Goal: Communication & Community: Share content

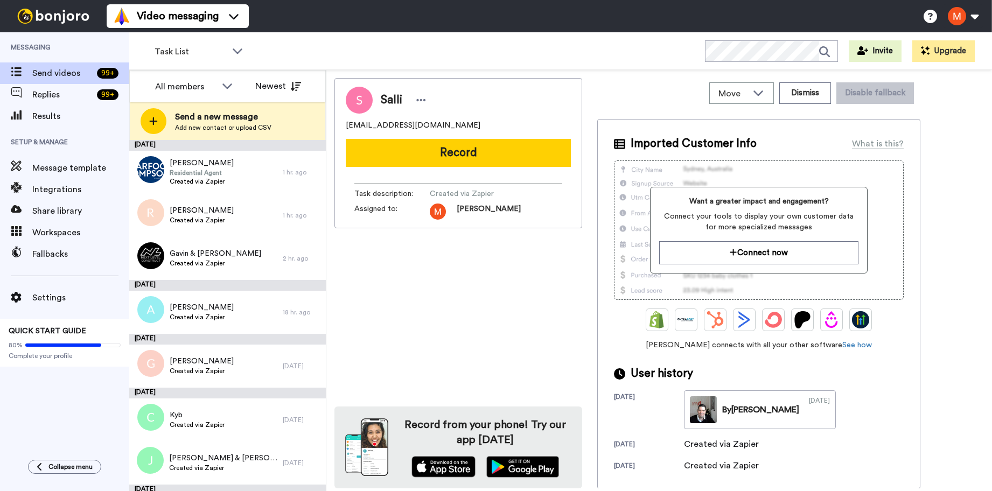
click at [221, 124] on span "Add new contact or upload CSV" at bounding box center [223, 127] width 96 height 9
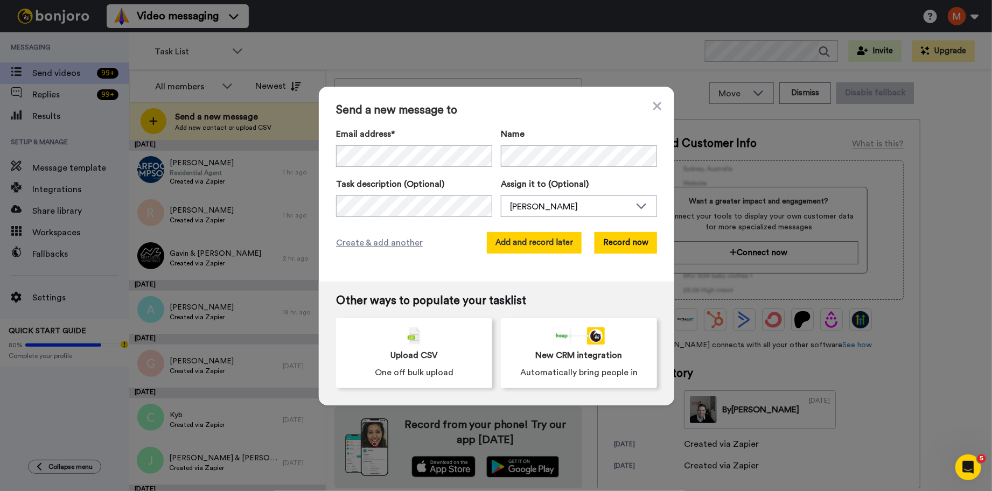
click at [501, 248] on button "Add and record later" at bounding box center [534, 243] width 95 height 22
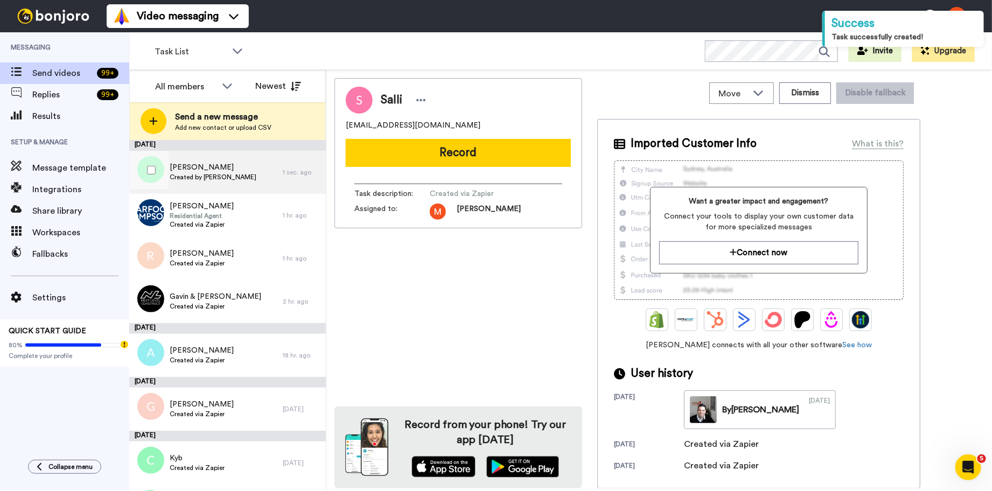
click at [181, 171] on span "Charley" at bounding box center [213, 167] width 87 height 11
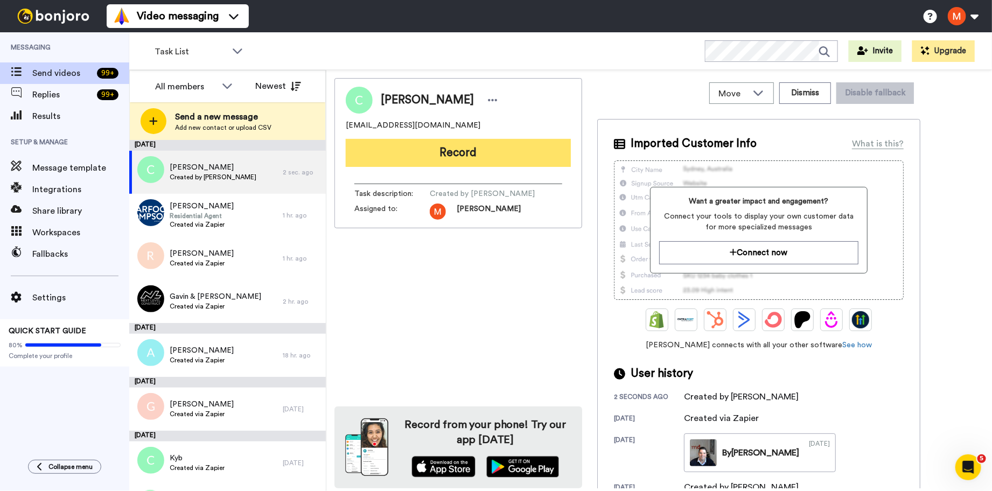
click at [446, 153] on button "Record" at bounding box center [458, 153] width 225 height 28
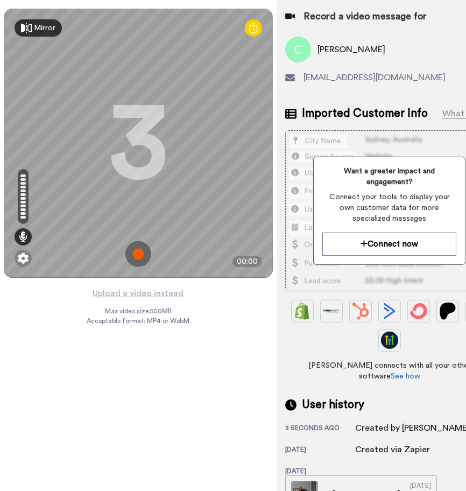
click at [142, 248] on img at bounding box center [138, 254] width 26 height 26
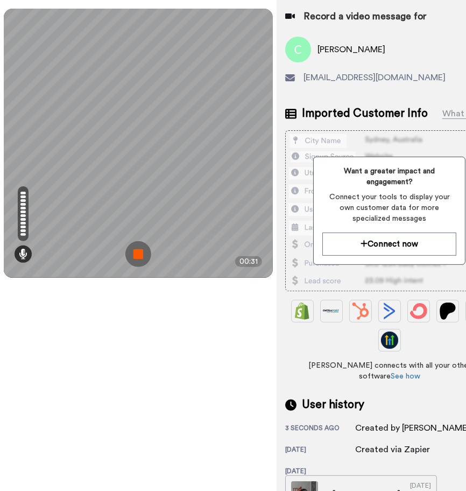
click at [137, 251] on img at bounding box center [138, 254] width 26 height 26
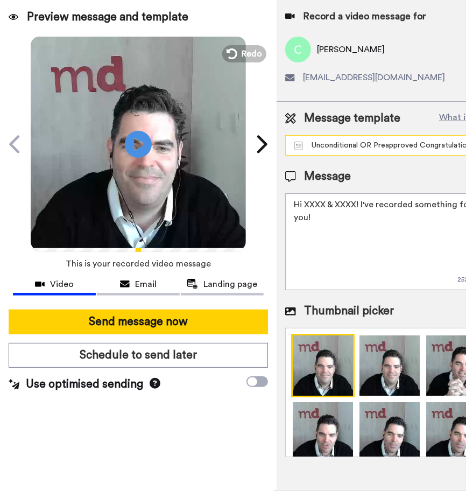
click at [349, 146] on div "Unconditional OR Preapproved Congratulations" at bounding box center [381, 145] width 173 height 11
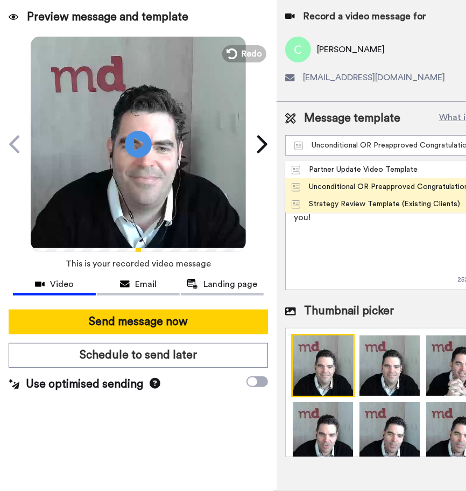
click at [333, 208] on div "Strategy Review Template (Existing Clients)" at bounding box center [376, 204] width 169 height 11
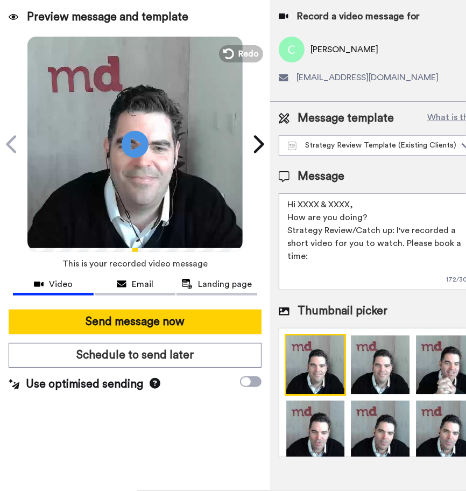
drag, startPoint x: 353, startPoint y: 202, endPoint x: 297, endPoint y: 200, distance: 55.5
click at [297, 200] on textarea "Hi XXXX & XXXX, How are you doing? Strategy Review/Catch up: I've recorded a sh…" at bounding box center [381, 241] width 204 height 97
type textarea "Hi Charley, How are you doing? Strategy Review/Catch up: I've recorded a short …"
click at [132, 151] on icon at bounding box center [135, 144] width 29 height 29
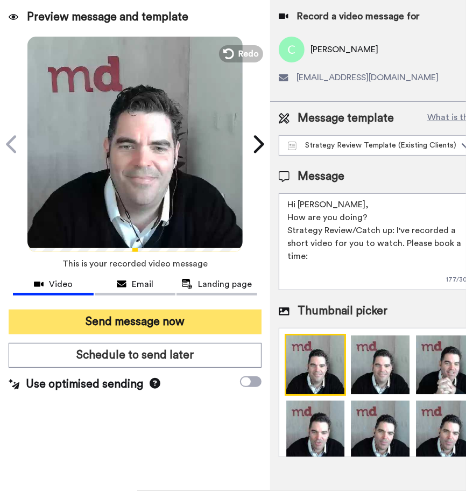
click at [130, 323] on button "Send message now" at bounding box center [135, 322] width 253 height 25
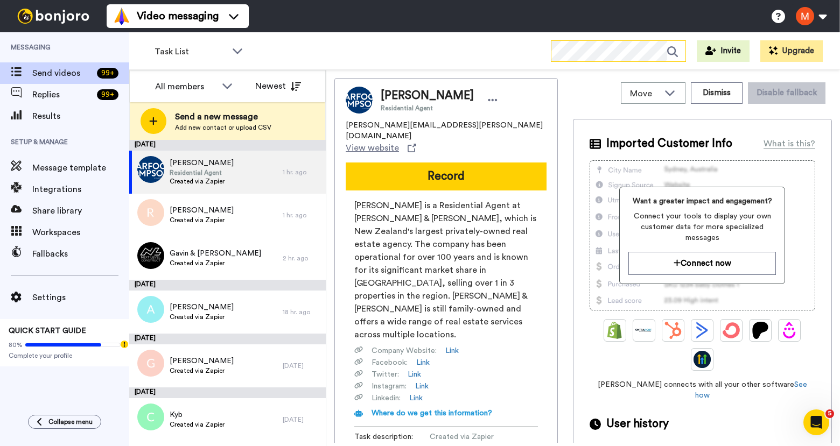
click at [682, 53] on icon at bounding box center [676, 52] width 18 height 22
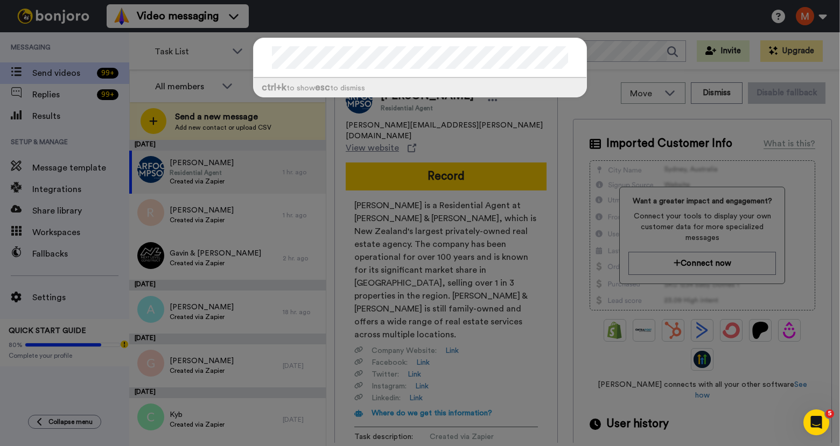
click at [56, 114] on div "ctrl +k to show esc to dismiss" at bounding box center [420, 223] width 840 height 446
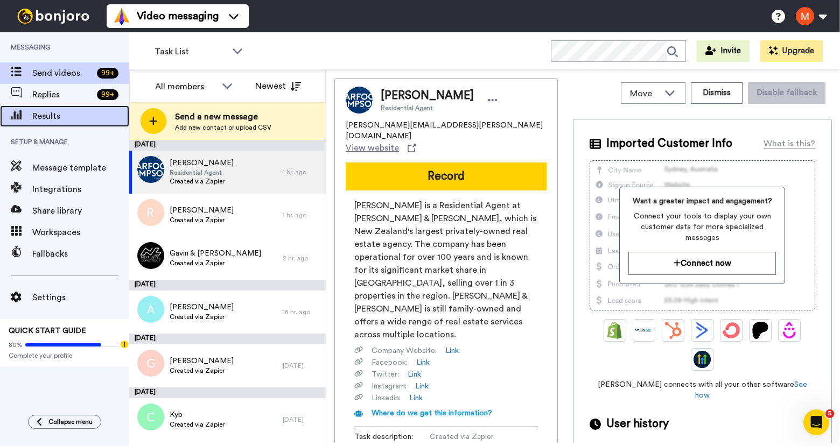
click at [57, 111] on span "Results" at bounding box center [80, 116] width 97 height 13
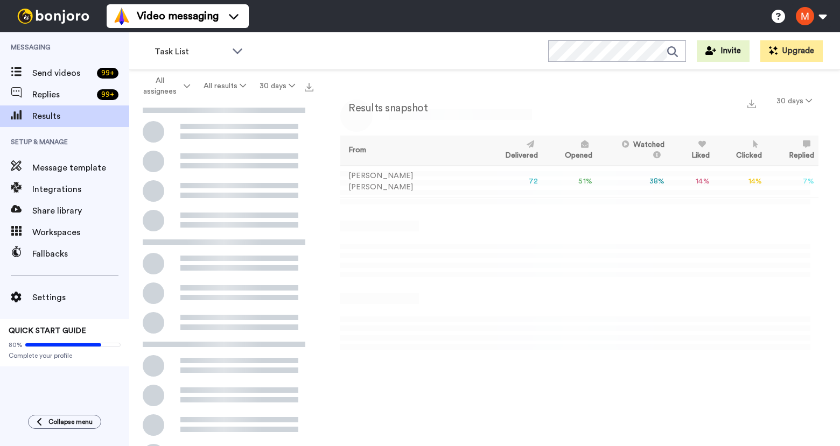
click at [670, 54] on icon at bounding box center [676, 52] width 18 height 22
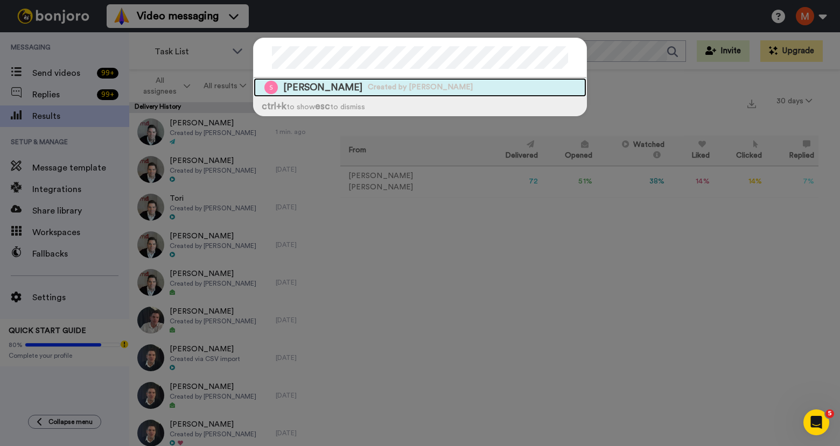
click at [368, 90] on span "Created by [PERSON_NAME]" at bounding box center [420, 87] width 105 height 11
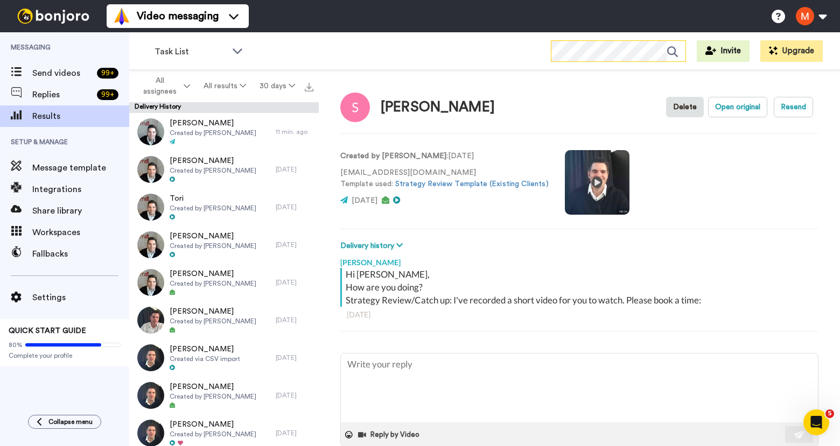
click at [674, 52] on icon at bounding box center [676, 52] width 18 height 22
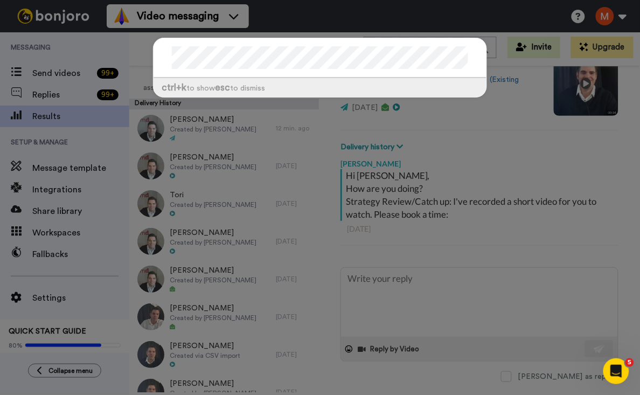
scroll to position [125, 0]
type textarea "x"
click at [60, 73] on div "ctrl +k to show esc to dismiss" at bounding box center [320, 197] width 640 height 395
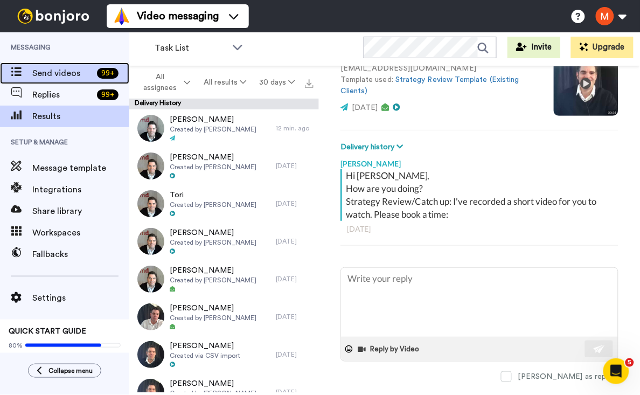
click at [30, 76] on span at bounding box center [16, 73] width 32 height 11
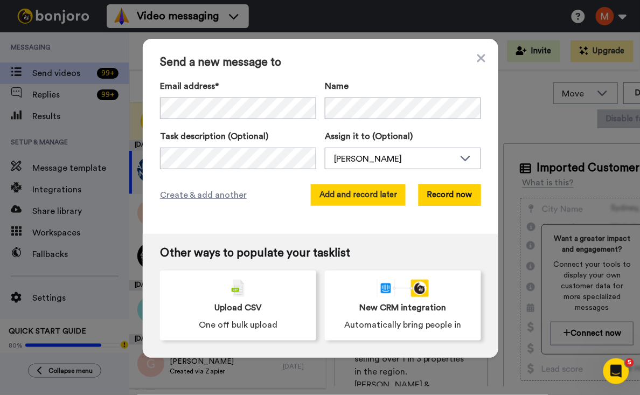
click at [345, 197] on button "Add and record later" at bounding box center [358, 195] width 95 height 22
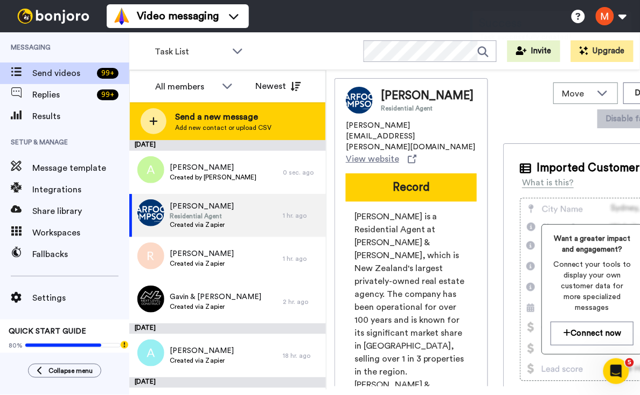
click at [233, 117] on span "Send a new message" at bounding box center [223, 116] width 96 height 13
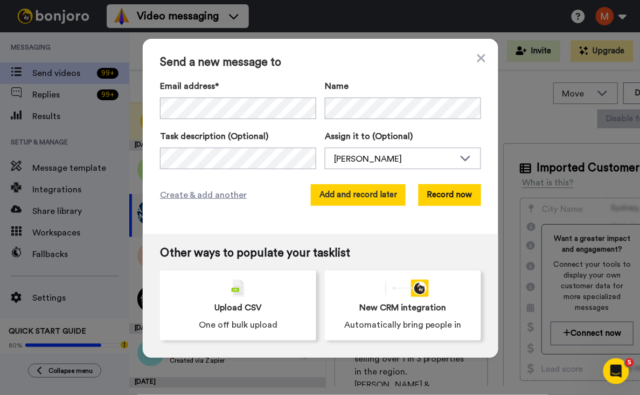
click at [346, 202] on button "Add and record later" at bounding box center [358, 195] width 95 height 22
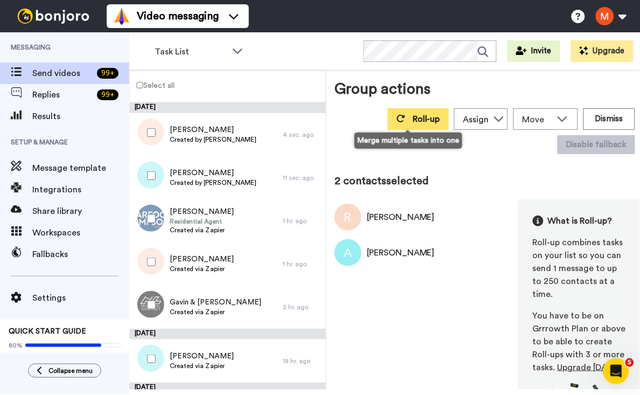
click at [418, 117] on span "Roll-up" at bounding box center [425, 119] width 27 height 9
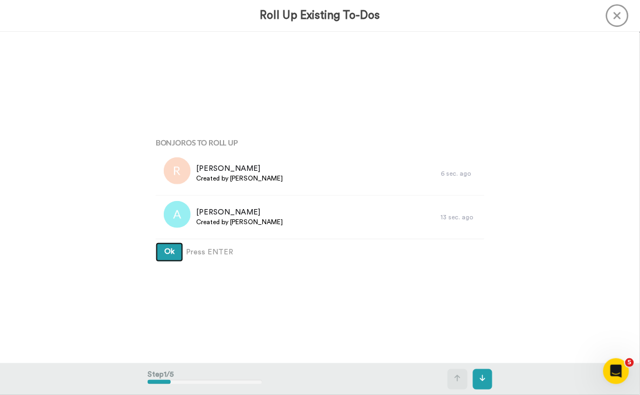
click at [171, 248] on button "Ok" at bounding box center [169, 251] width 27 height 19
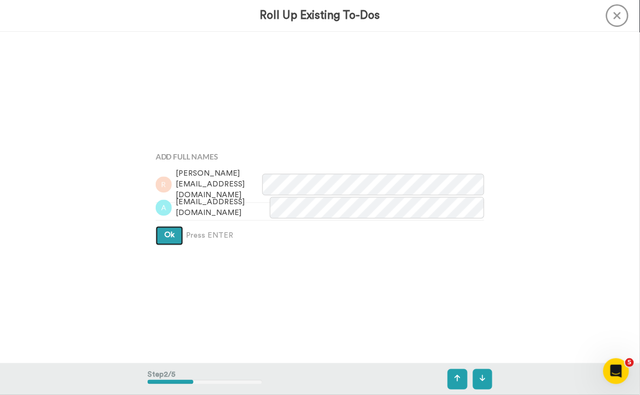
click at [166, 243] on button "Ok" at bounding box center [169, 235] width 27 height 19
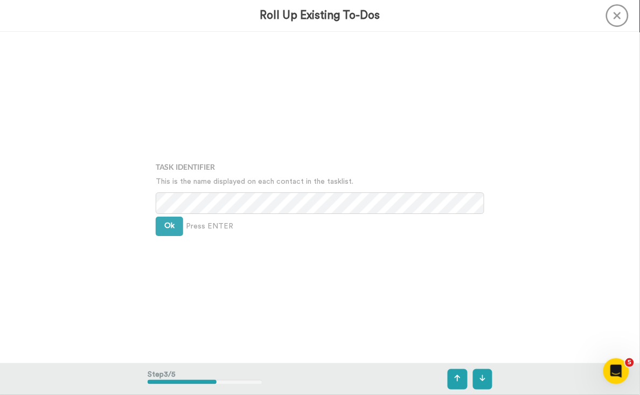
click at [166, 242] on div "Task Identifier This is the name displayed on each contact in the tasklist. Ok …" at bounding box center [320, 197] width 345 height 198
click at [166, 232] on button "Ok" at bounding box center [169, 225] width 27 height 19
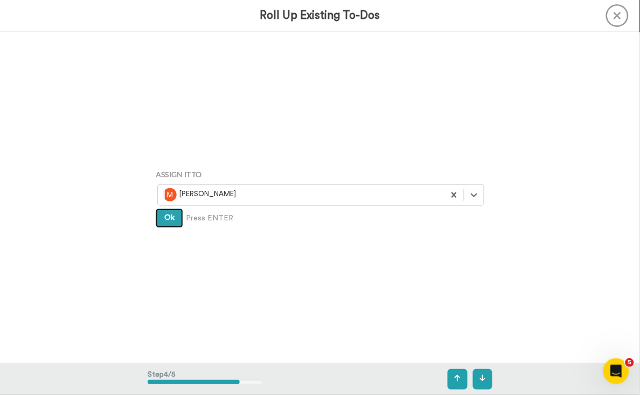
click at [166, 221] on span "Ok" at bounding box center [169, 218] width 10 height 8
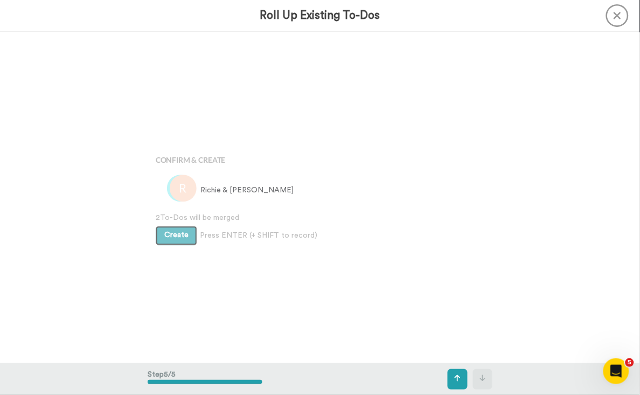
scroll to position [1326, 0]
click at [176, 232] on span "Create" at bounding box center [176, 234] width 24 height 8
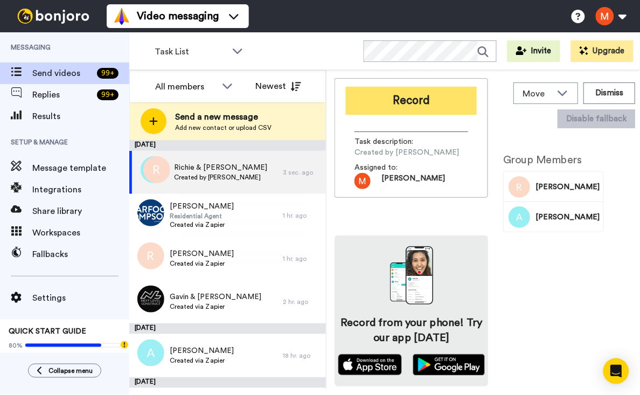
click at [405, 100] on button "Record" at bounding box center [411, 101] width 131 height 28
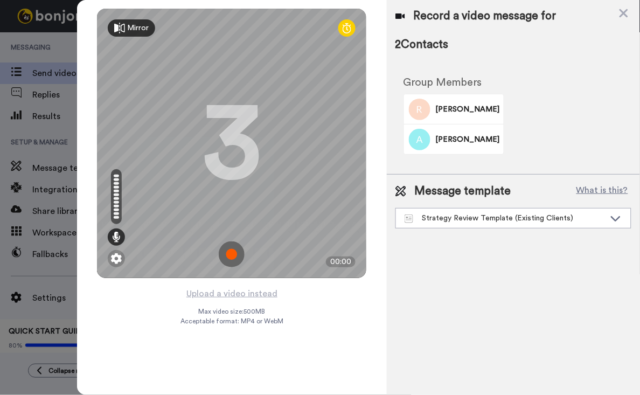
click at [230, 253] on img at bounding box center [232, 254] width 26 height 26
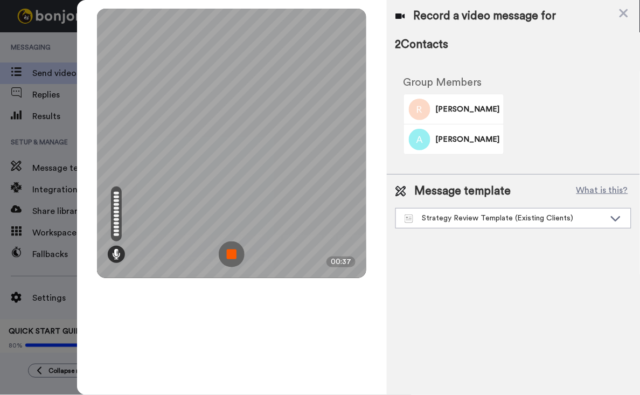
click at [225, 254] on img at bounding box center [232, 254] width 26 height 26
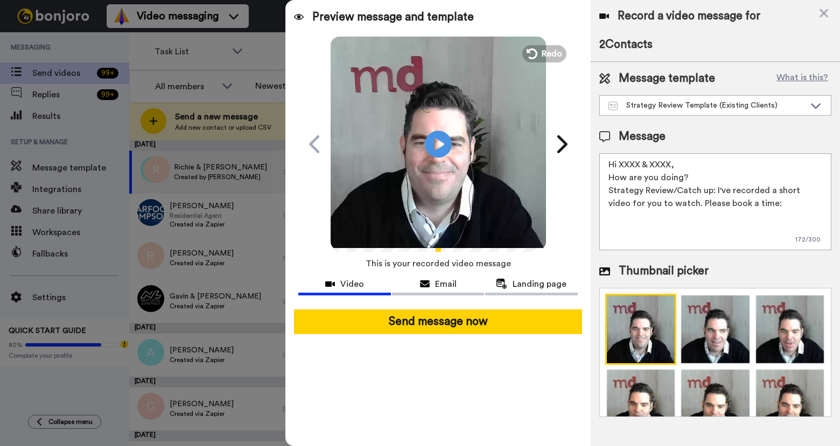
drag, startPoint x: 674, startPoint y: 160, endPoint x: 621, endPoint y: 162, distance: 52.8
click at [621, 162] on textarea "Hi XXXX & XXXX, How are you doing? Strategy Review/Catch up: I've recorded a sh…" at bounding box center [715, 201] width 232 height 97
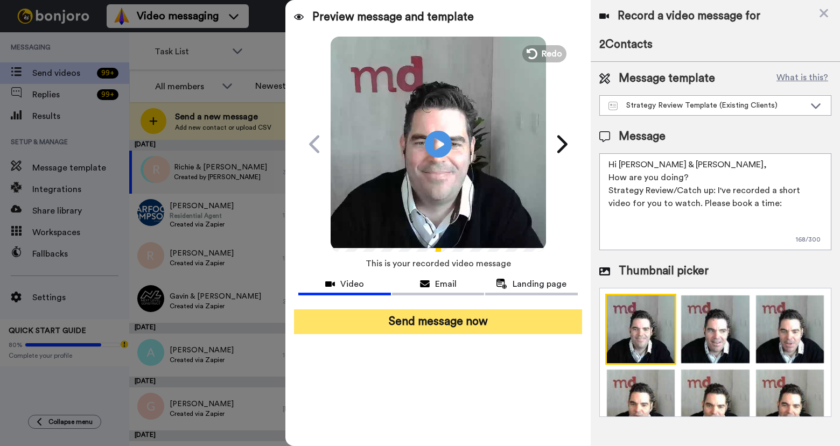
type textarea "Hi [PERSON_NAME] & [PERSON_NAME], How are you doing? Strategy Review/Catch up: …"
click at [512, 322] on button "Send message now" at bounding box center [438, 322] width 288 height 25
